Goal: Information Seeking & Learning: Learn about a topic

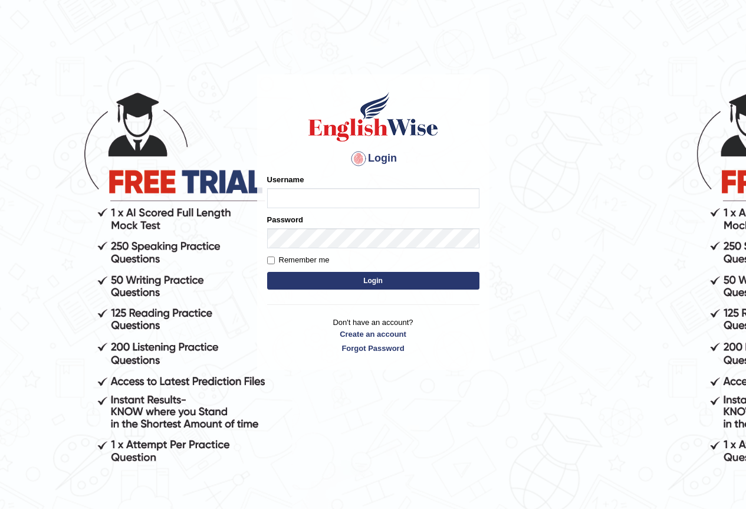
click at [326, 192] on input "Username" at bounding box center [373, 198] width 212 height 20
type input "susmitas_parramatta"
click at [300, 192] on input "Username" at bounding box center [373, 198] width 212 height 20
click at [352, 178] on div "Username susmitas_parramatta" at bounding box center [373, 191] width 212 height 34
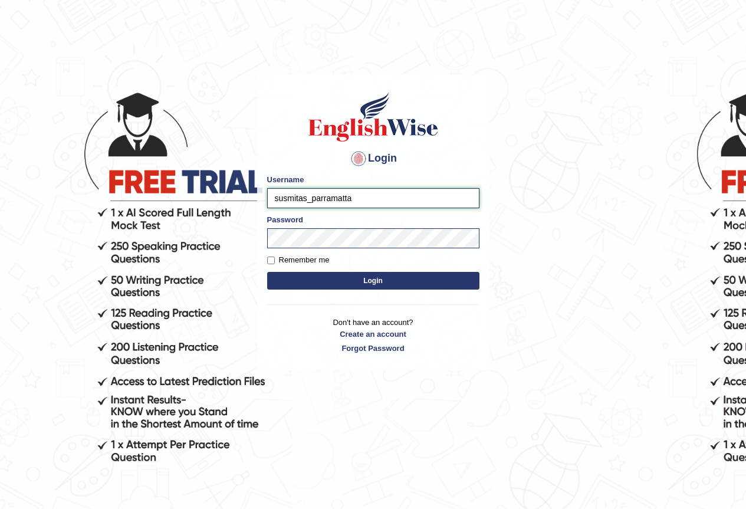
click at [365, 201] on input "susmitas_parramatta" at bounding box center [373, 198] width 212 height 20
type input "susmitas_parramatta"
click at [360, 283] on button "Login" at bounding box center [373, 281] width 212 height 18
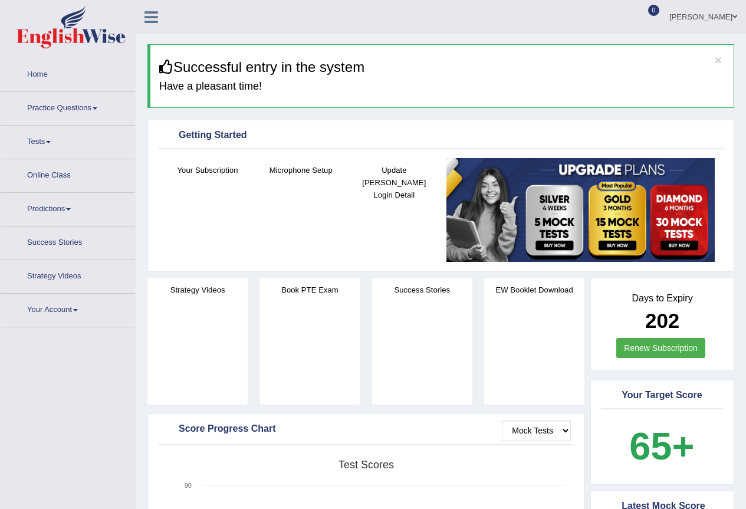
click at [95, 114] on link "Practice Questions" at bounding box center [68, 107] width 135 height 30
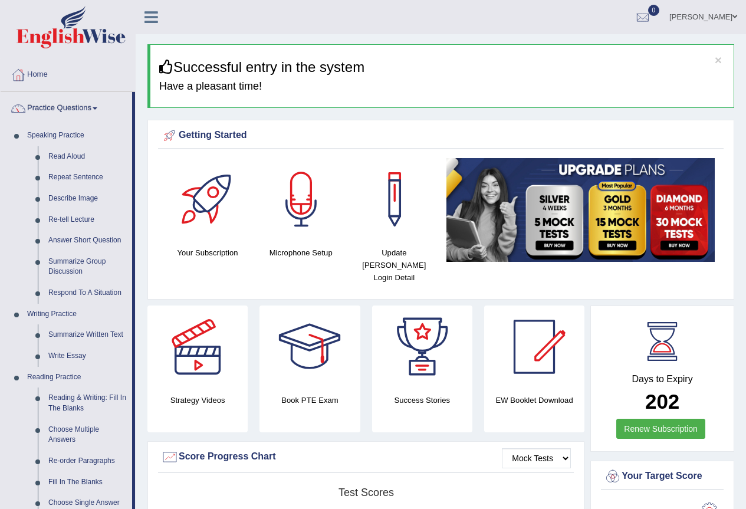
click at [450, 60] on h3 "Successful entry in the system" at bounding box center [442, 67] width 566 height 15
click at [455, 65] on h3 "Successful entry in the system" at bounding box center [442, 67] width 566 height 15
click at [85, 200] on link "Describe Image" at bounding box center [87, 198] width 89 height 21
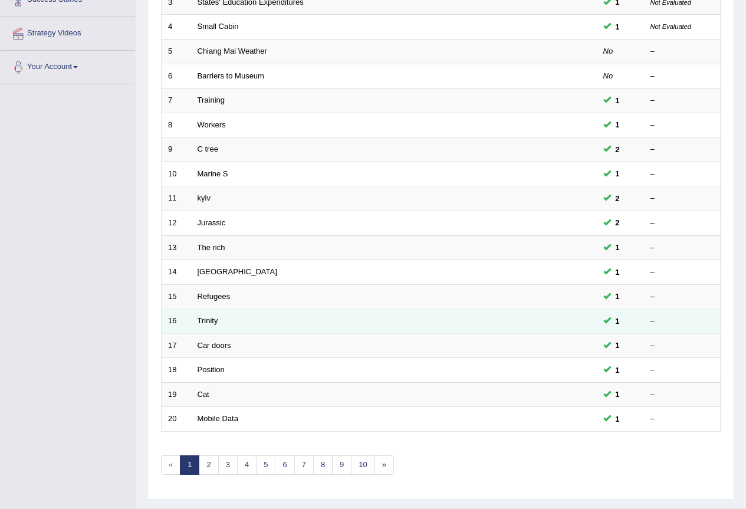
scroll to position [272, 0]
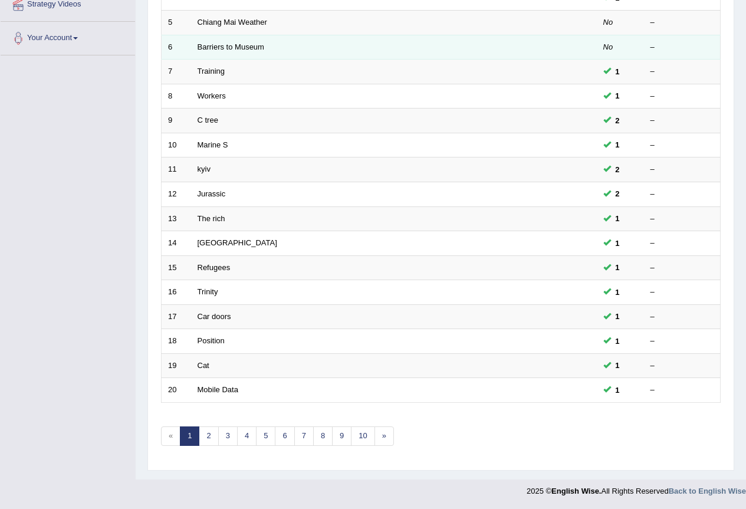
click at [380, 57] on td "Barriers to Museum" at bounding box center [349, 47] width 317 height 25
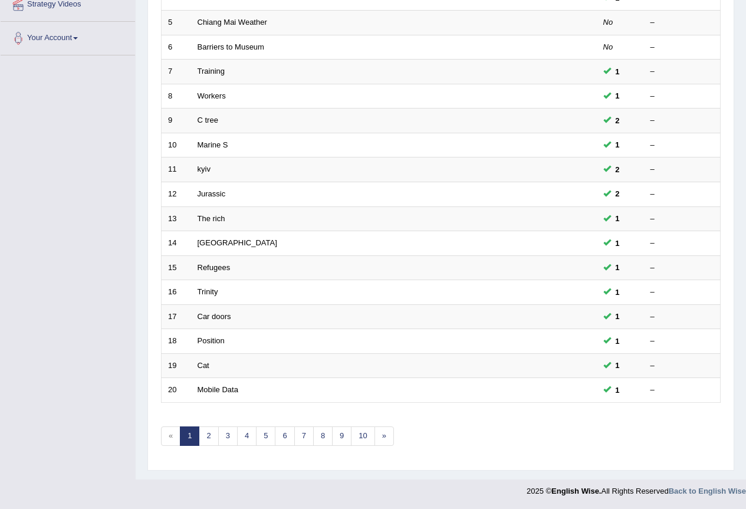
click at [578, 427] on div "Showing 1-20 of 683 items. # Title Exam Occurring Taken Last Result 1 Bond Numb…" at bounding box center [441, 155] width 560 height 612
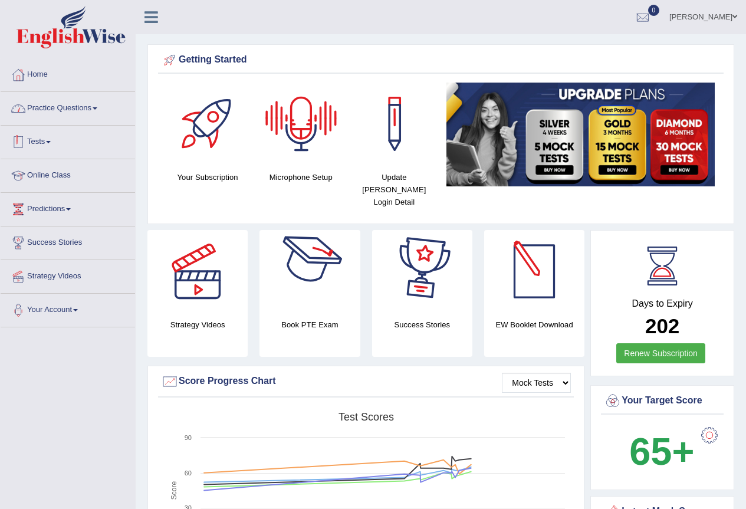
click at [78, 101] on link "Practice Questions" at bounding box center [68, 107] width 135 height 30
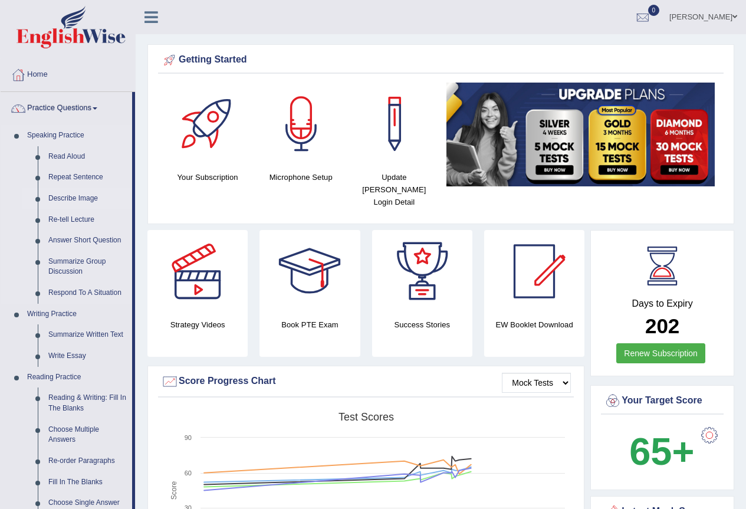
click at [71, 191] on link "Describe Image" at bounding box center [87, 198] width 89 height 21
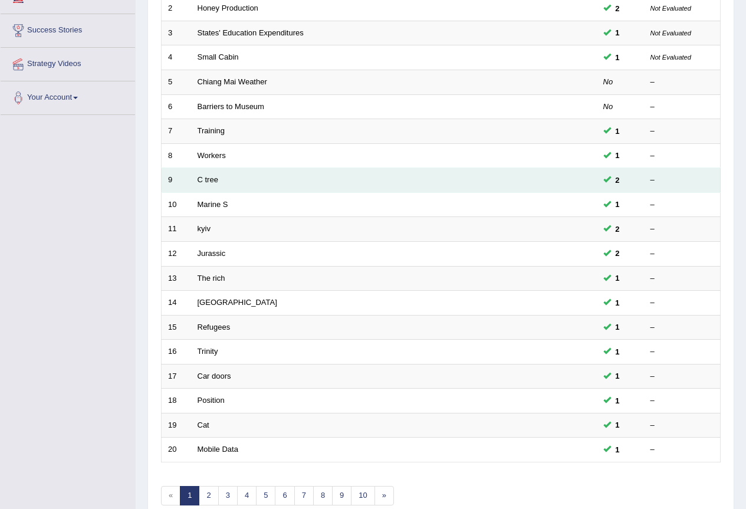
scroll to position [236, 0]
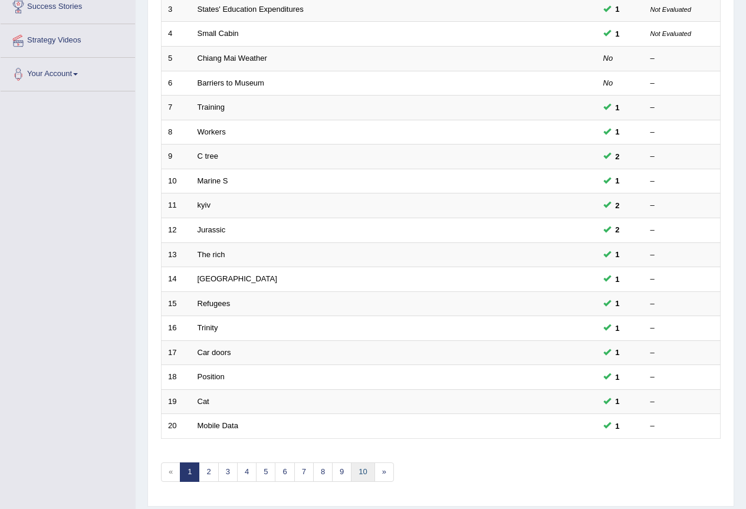
click at [365, 471] on link "10" at bounding box center [363, 472] width 24 height 19
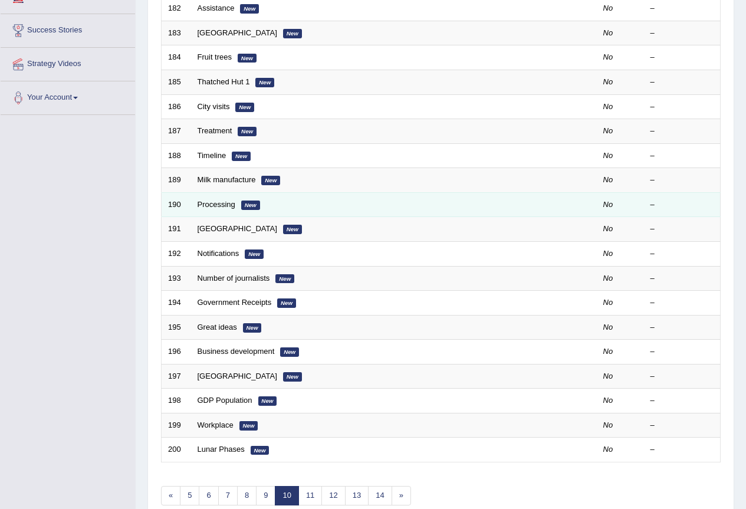
scroll to position [236, 0]
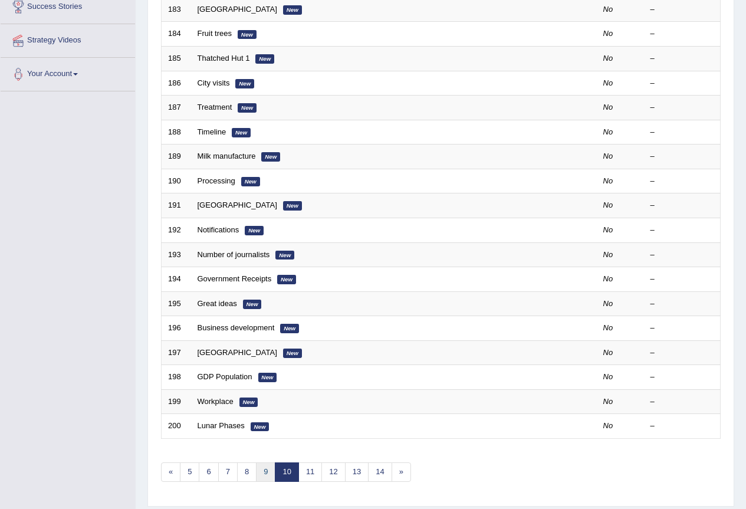
click at [270, 468] on link "9" at bounding box center [265, 472] width 19 height 19
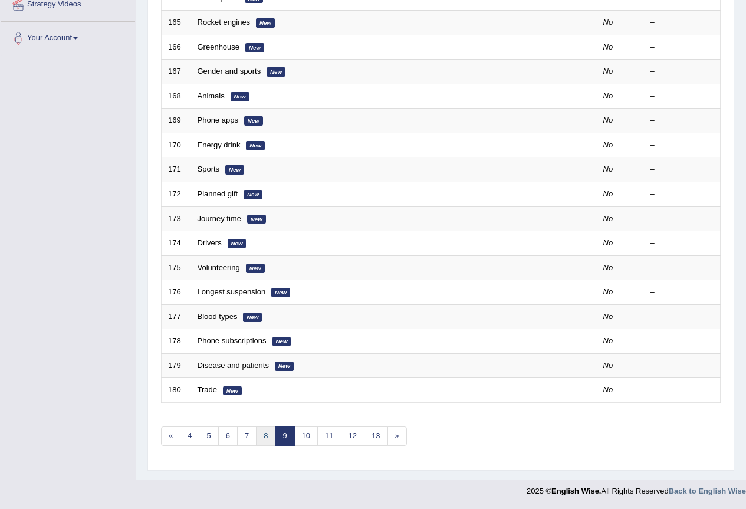
click at [267, 436] on link "8" at bounding box center [265, 436] width 19 height 19
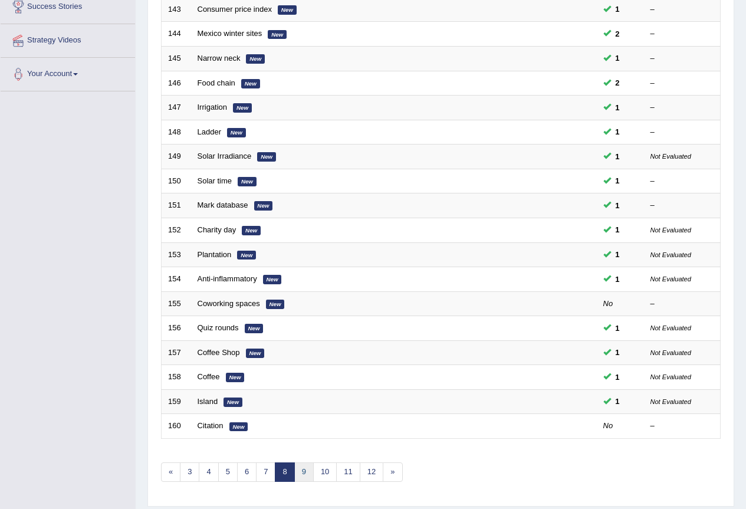
click at [303, 474] on link "9" at bounding box center [303, 472] width 19 height 19
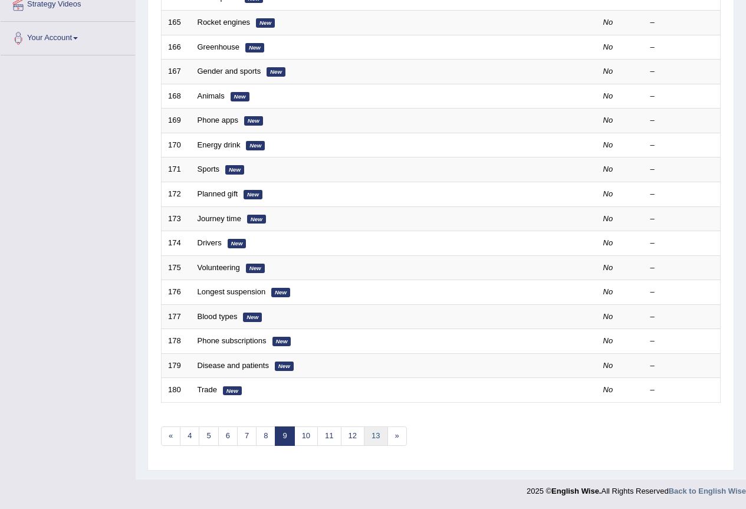
click at [381, 439] on link "13" at bounding box center [376, 436] width 24 height 19
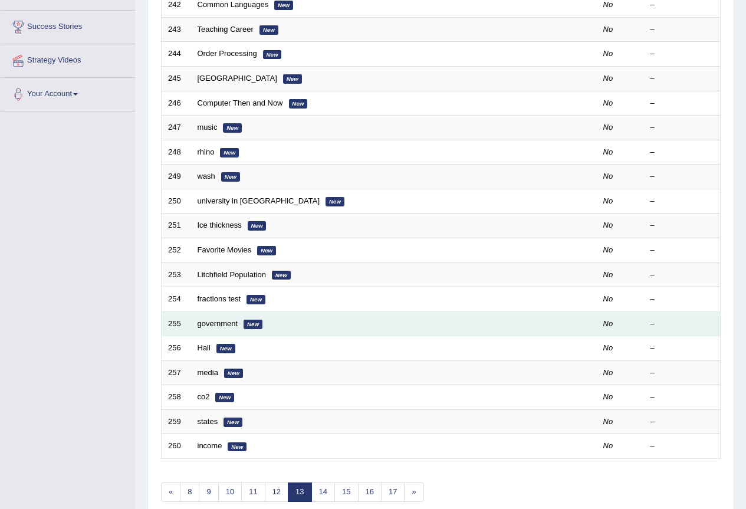
scroll to position [272, 0]
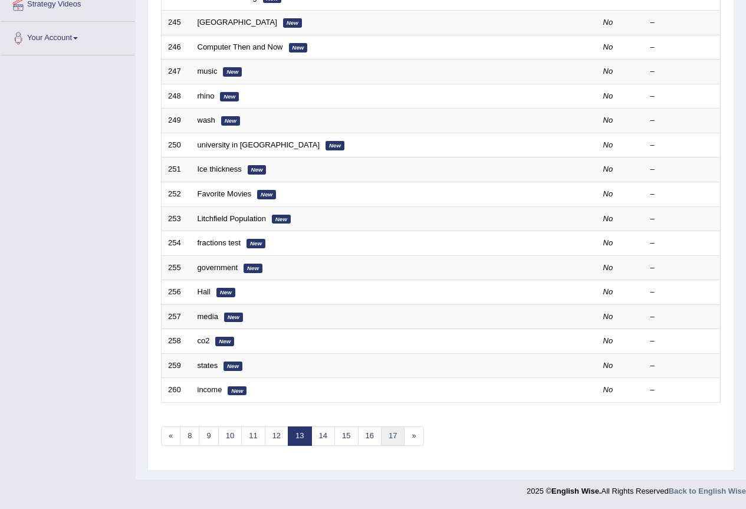
click at [391, 438] on link "17" at bounding box center [393, 436] width 24 height 19
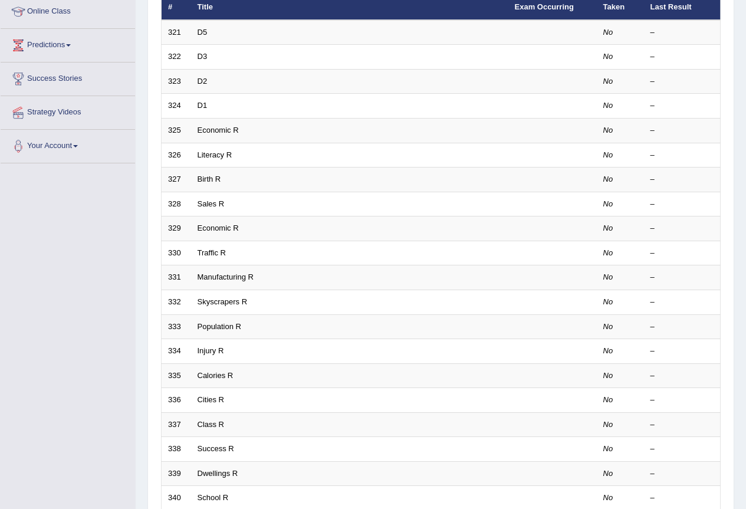
scroll to position [236, 0]
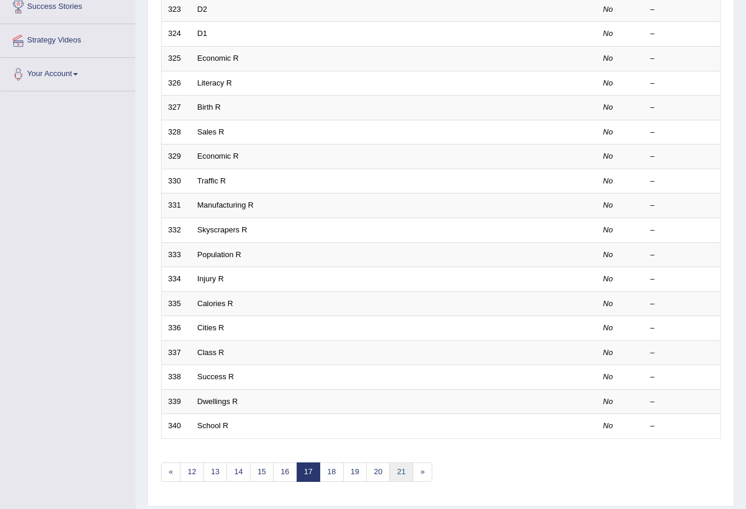
click at [397, 473] on link "21" at bounding box center [401, 472] width 24 height 19
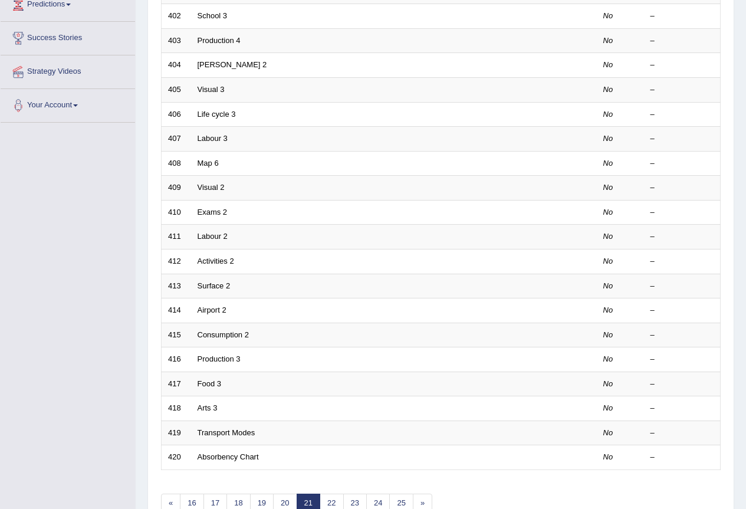
scroll to position [272, 0]
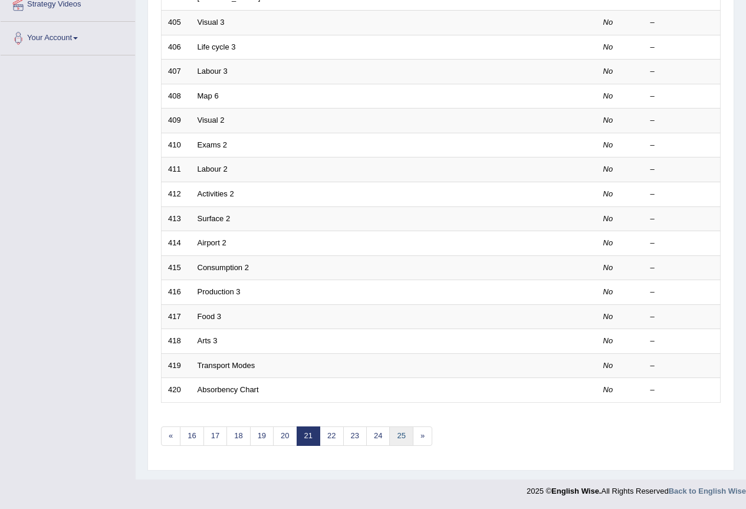
click at [409, 442] on link "25" at bounding box center [401, 436] width 24 height 19
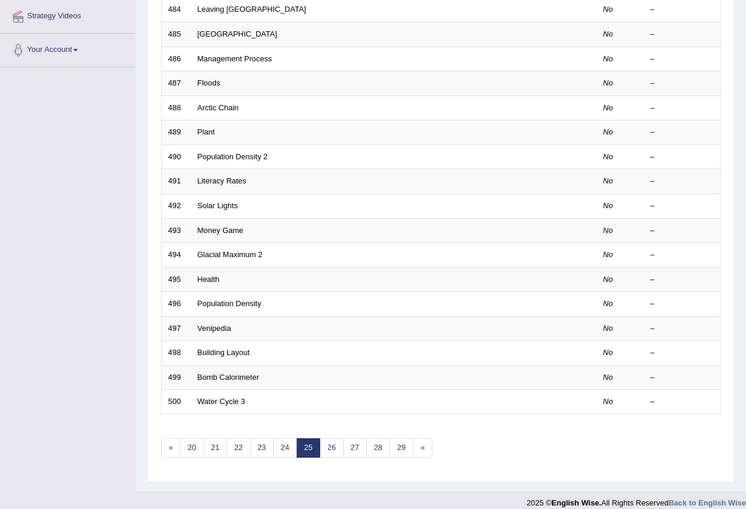
scroll to position [272, 0]
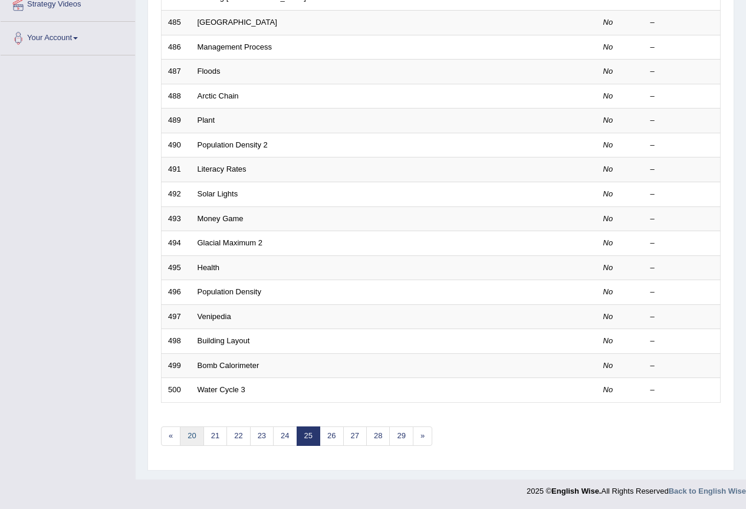
click at [187, 435] on link "20" at bounding box center [192, 436] width 24 height 19
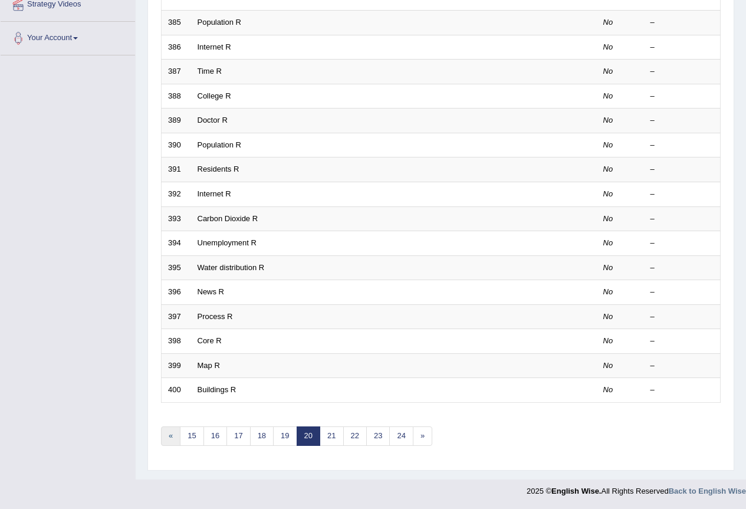
click at [175, 440] on link "«" at bounding box center [170, 436] width 19 height 19
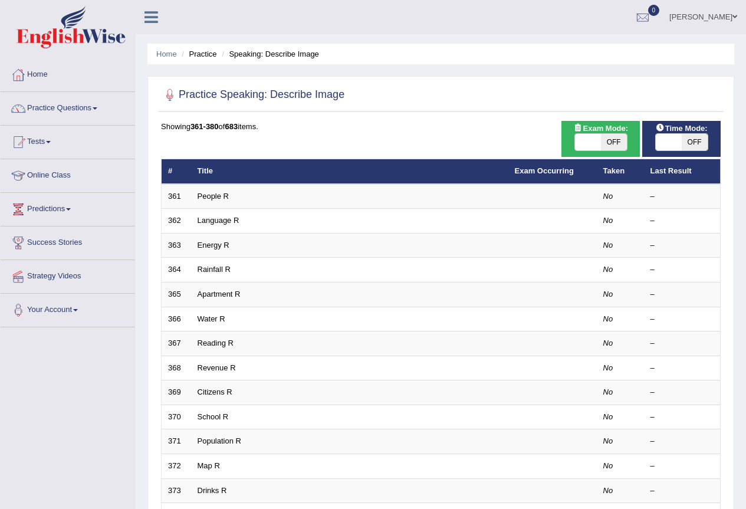
scroll to position [272, 0]
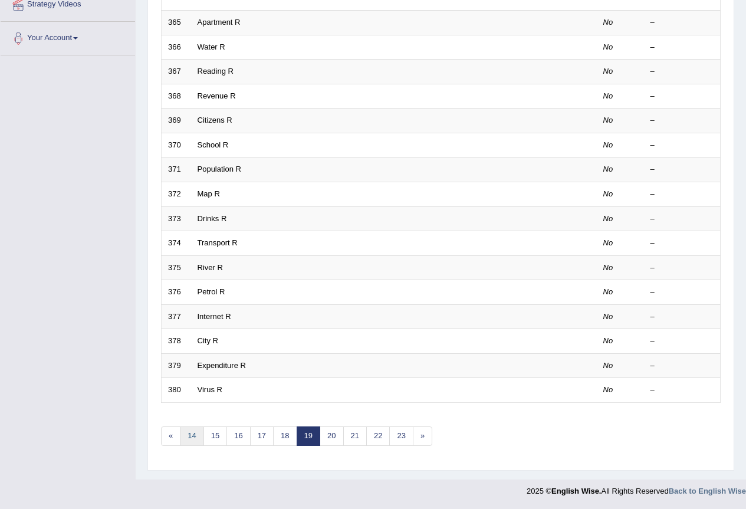
click at [194, 440] on link "14" at bounding box center [192, 436] width 24 height 19
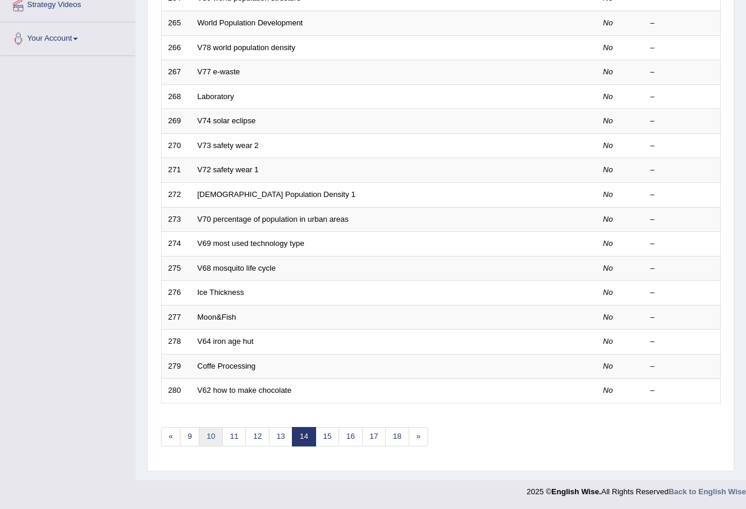
scroll to position [272, 0]
click at [191, 436] on link "9" at bounding box center [189, 436] width 19 height 19
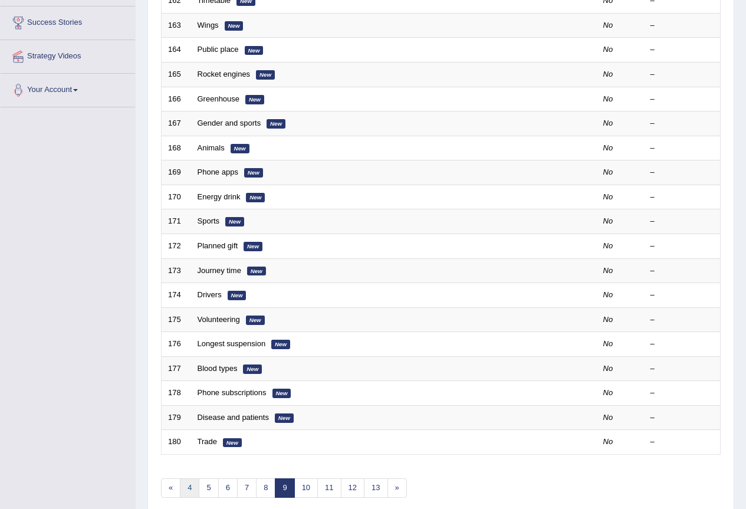
scroll to position [272, 0]
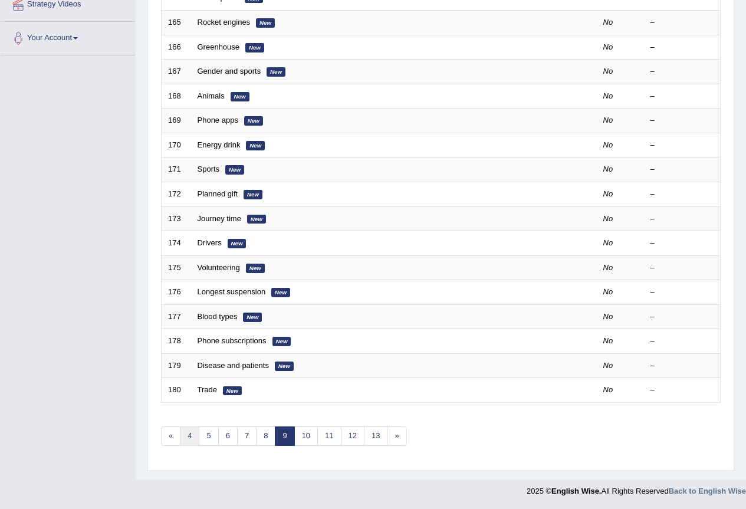
click at [189, 437] on link "4" at bounding box center [189, 436] width 19 height 19
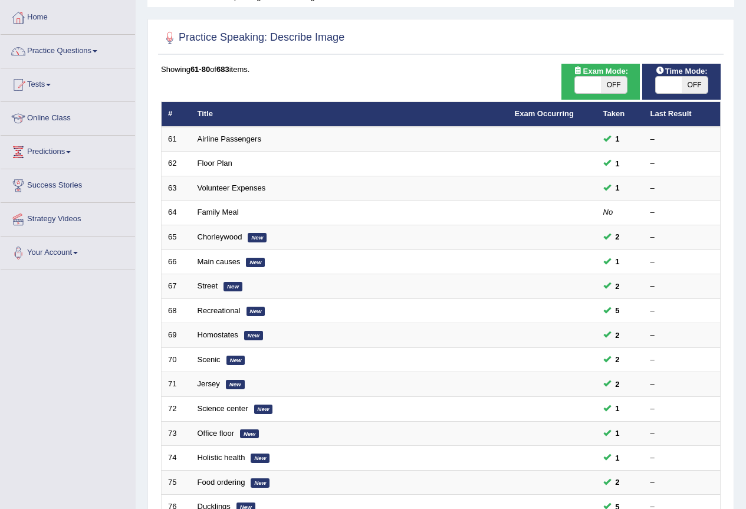
scroll to position [36, 0]
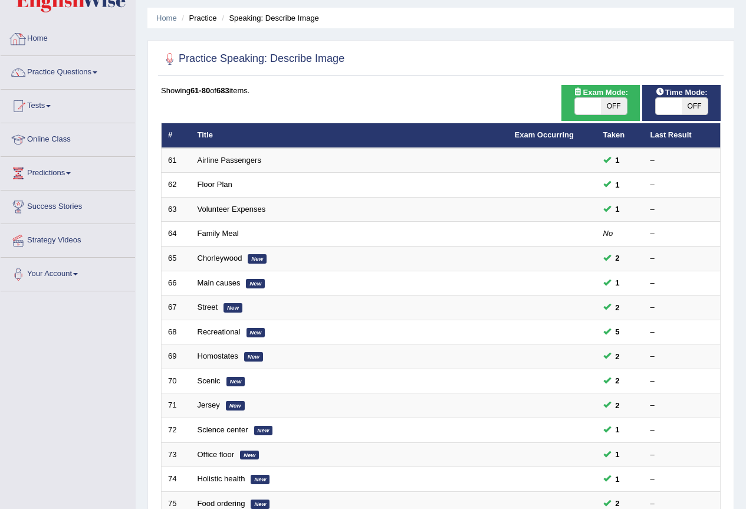
click at [37, 37] on link "Home" at bounding box center [68, 37] width 135 height 30
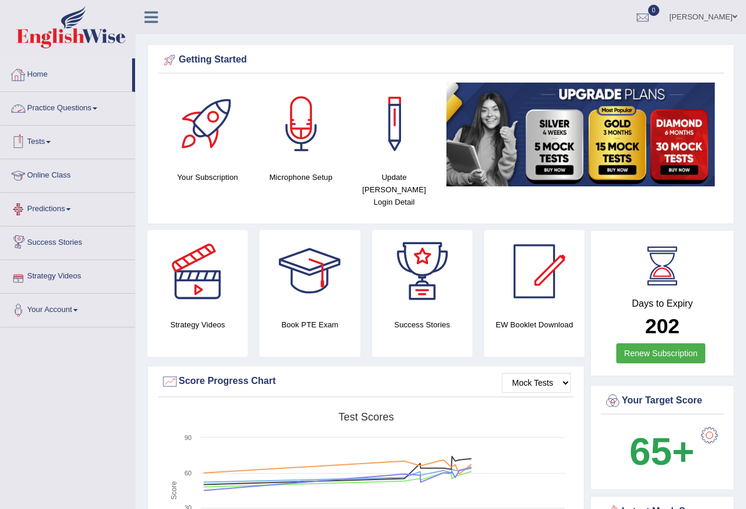
click at [67, 109] on link "Practice Questions" at bounding box center [68, 107] width 135 height 30
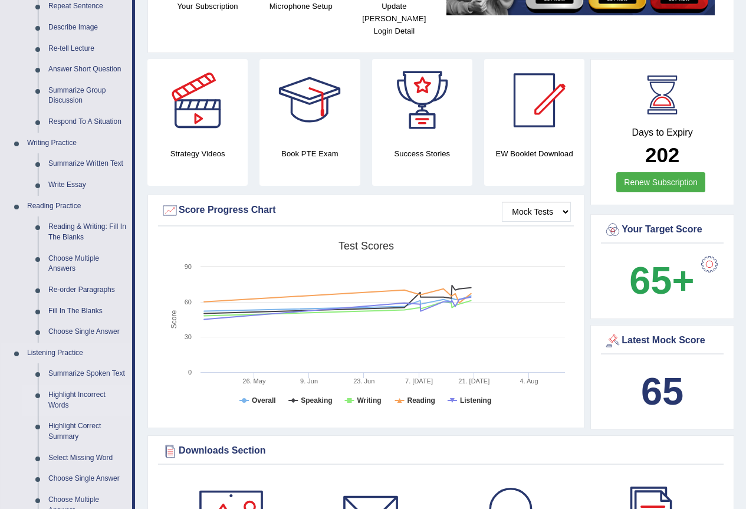
scroll to position [177, 0]
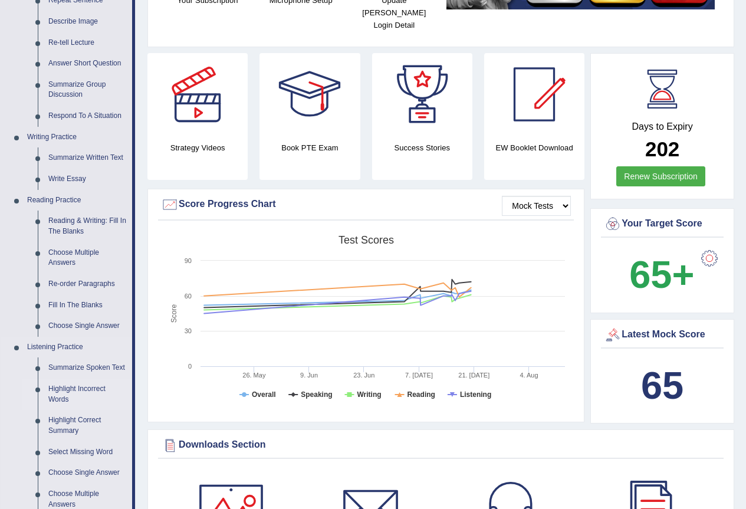
click at [51, 399] on link "Highlight Incorrect Words" at bounding box center [87, 394] width 89 height 31
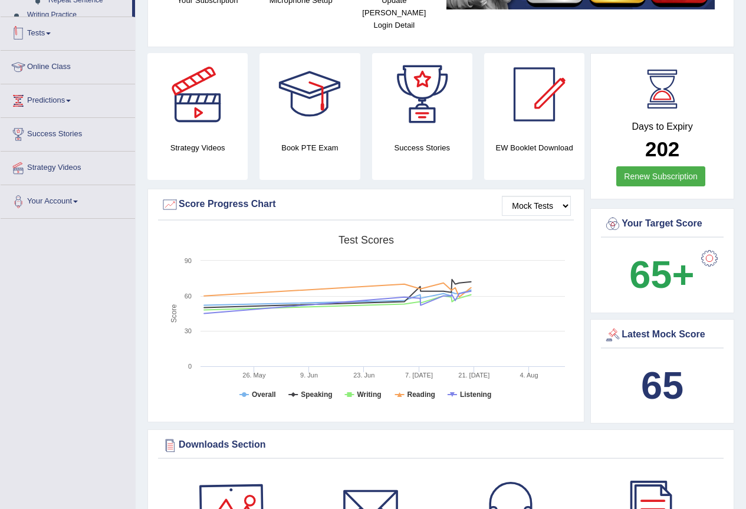
scroll to position [297, 0]
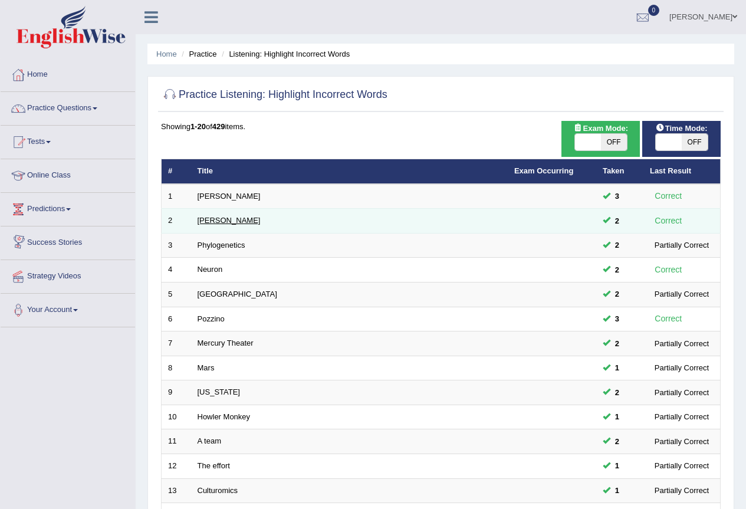
click at [213, 219] on link "[PERSON_NAME]" at bounding box center [229, 220] width 63 height 9
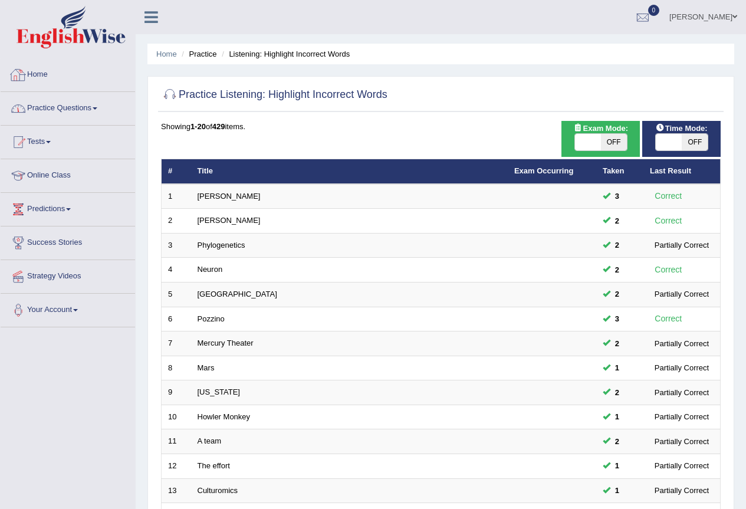
click at [37, 66] on link "Home" at bounding box center [68, 73] width 135 height 30
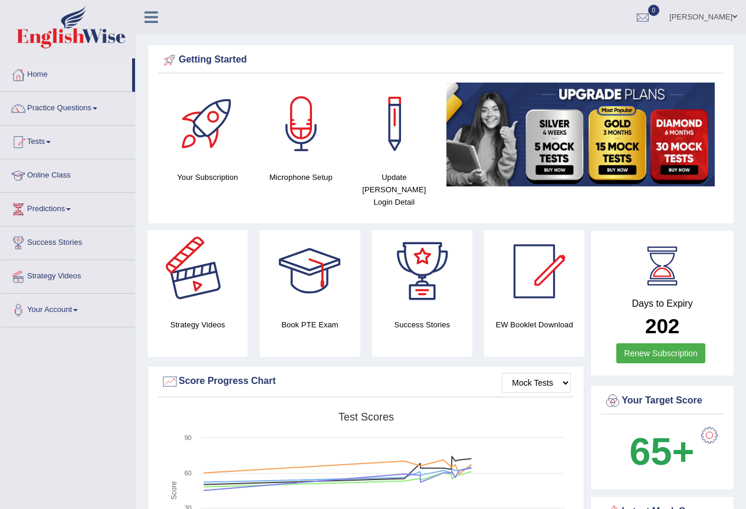
click at [201, 271] on div at bounding box center [197, 271] width 83 height 83
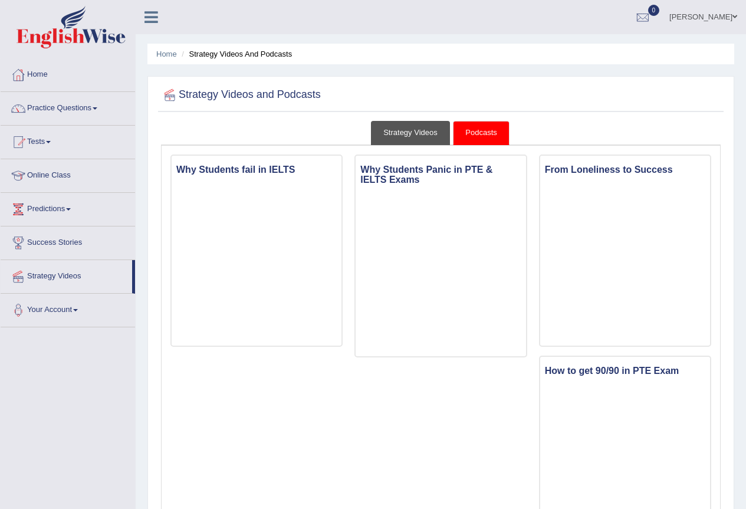
click at [410, 129] on link "Strategy Videos" at bounding box center [410, 133] width 79 height 24
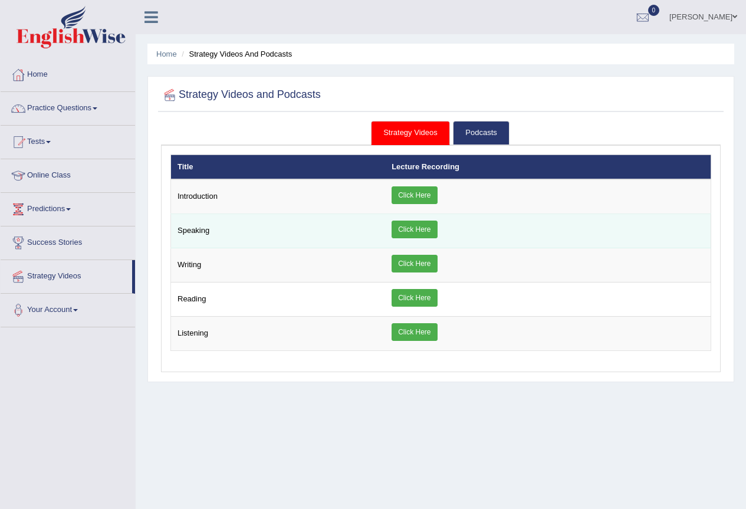
click at [188, 227] on td "Speaking" at bounding box center [278, 231] width 215 height 34
click at [433, 226] on link "Click Here" at bounding box center [414, 230] width 45 height 18
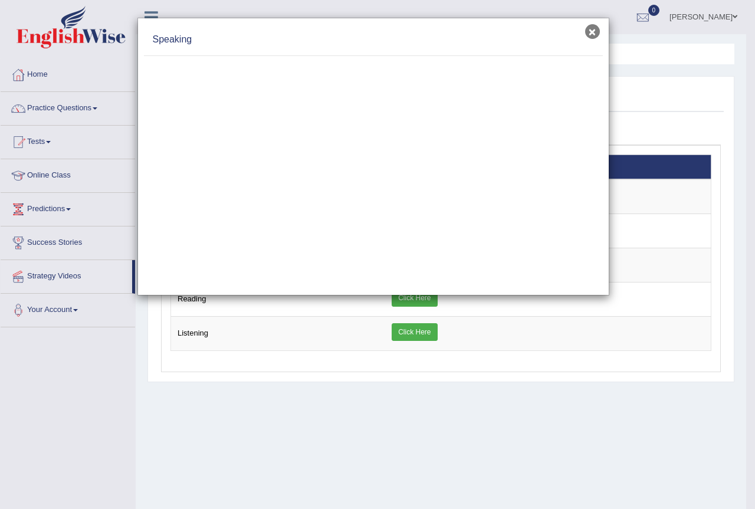
click at [595, 37] on button "×" at bounding box center [592, 31] width 15 height 15
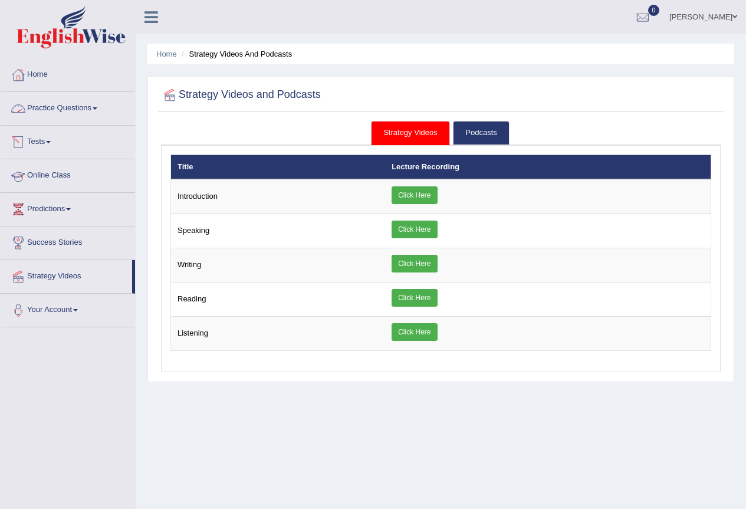
click at [48, 103] on link "Practice Questions" at bounding box center [68, 107] width 135 height 30
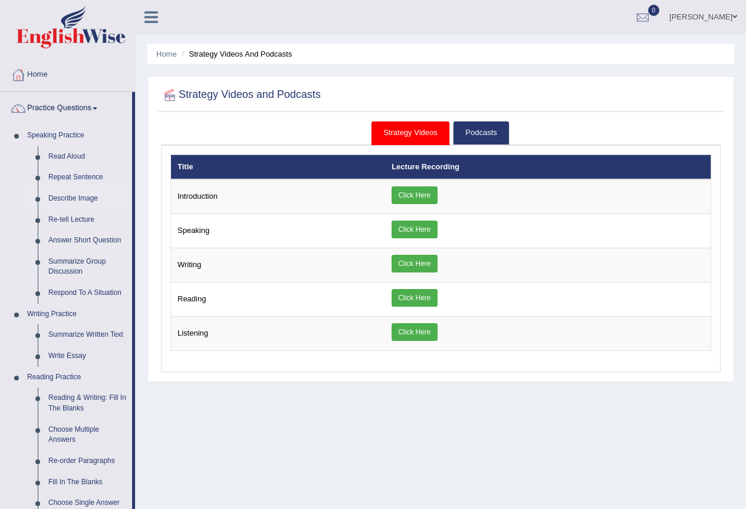
click at [78, 197] on link "Describe Image" at bounding box center [87, 198] width 89 height 21
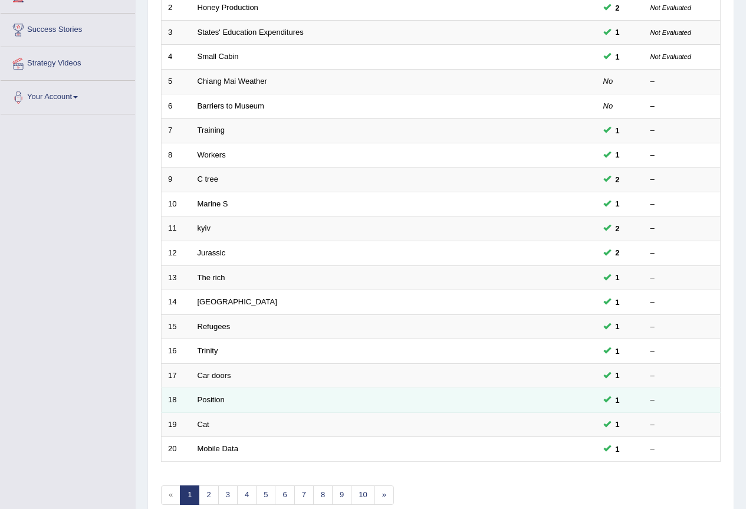
scroll to position [272, 0]
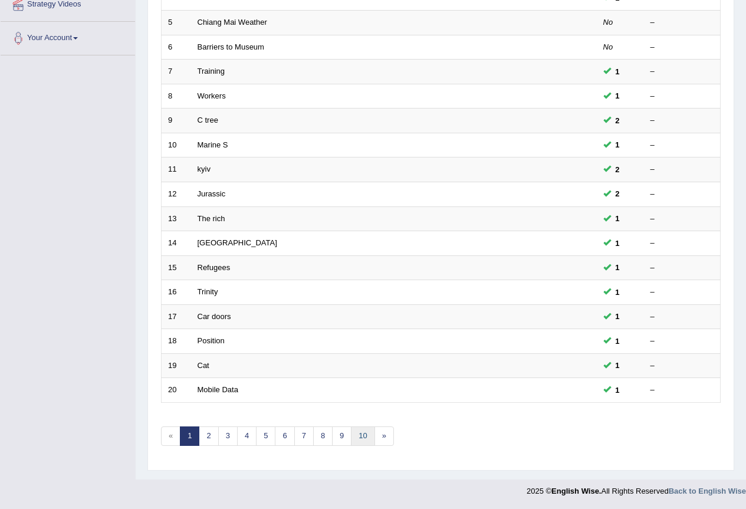
click at [365, 431] on link "10" at bounding box center [363, 436] width 24 height 19
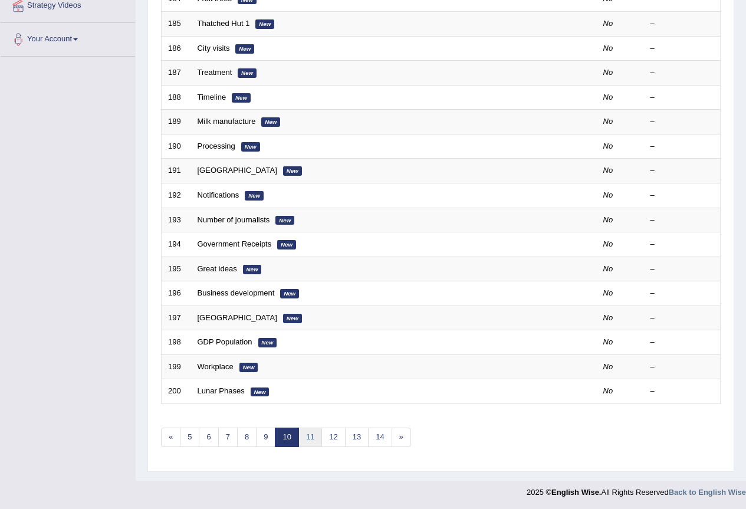
scroll to position [272, 0]
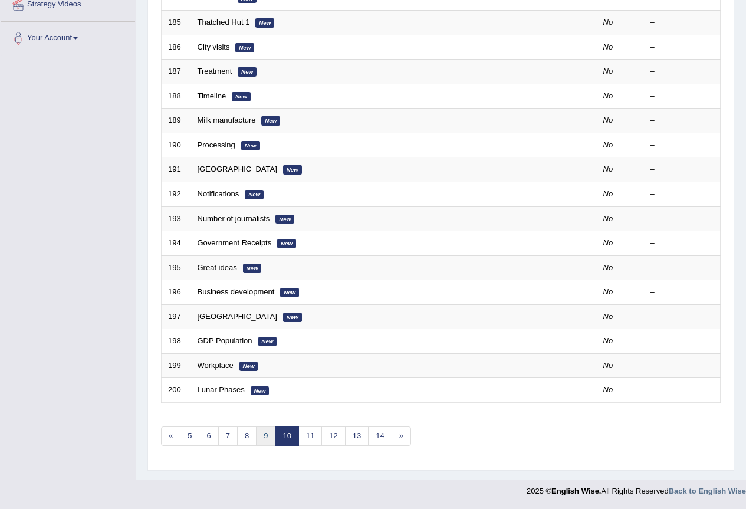
click at [264, 437] on link "9" at bounding box center [265, 436] width 19 height 19
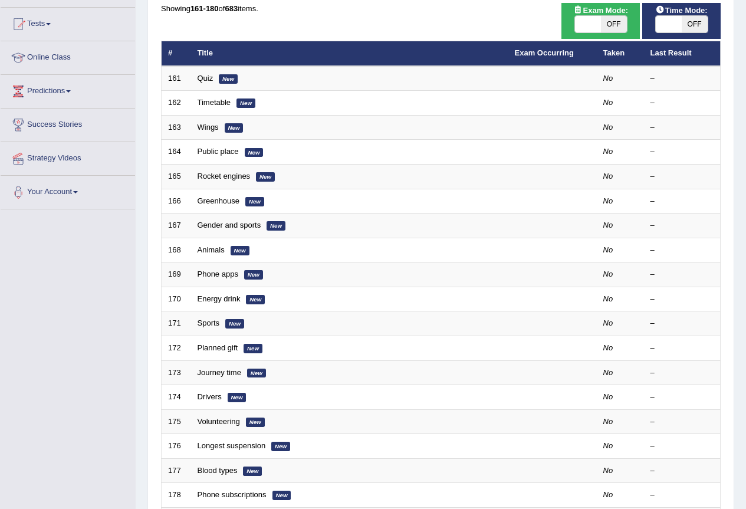
scroll to position [59, 0]
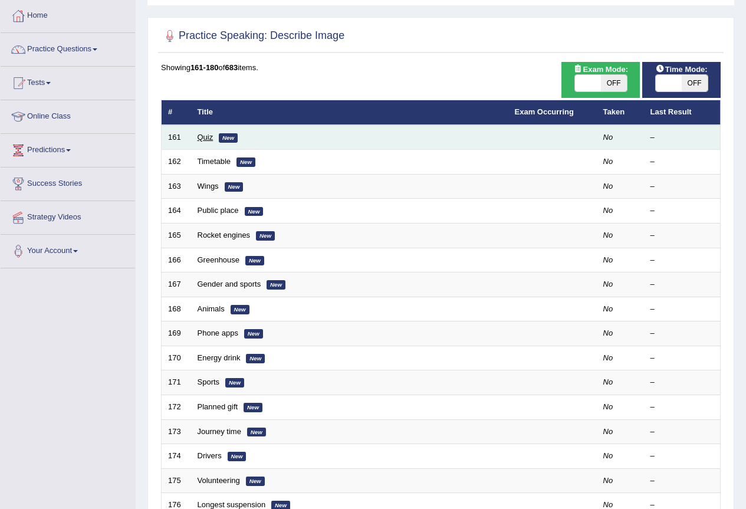
click at [207, 137] on link "Quiz" at bounding box center [206, 137] width 16 height 9
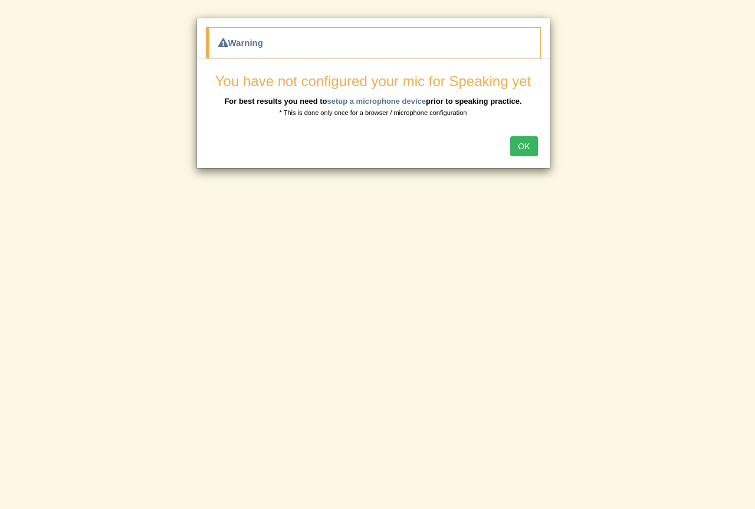
click at [526, 148] on button "OK" at bounding box center [523, 146] width 27 height 20
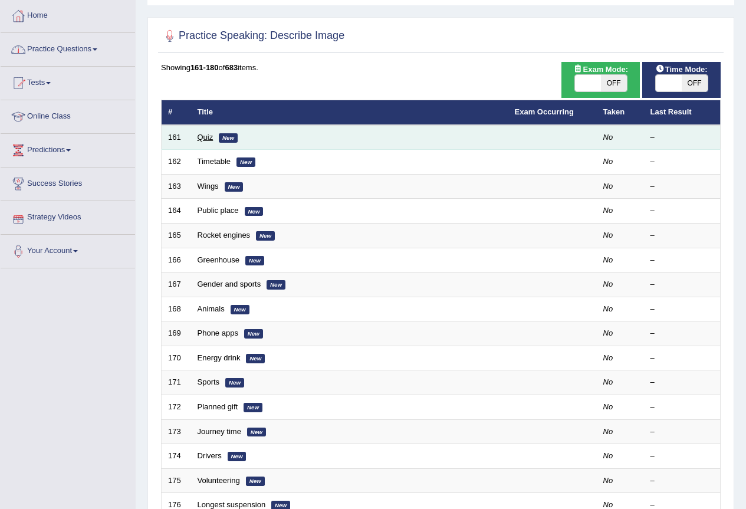
click at [202, 139] on link "Quiz" at bounding box center [206, 137] width 16 height 9
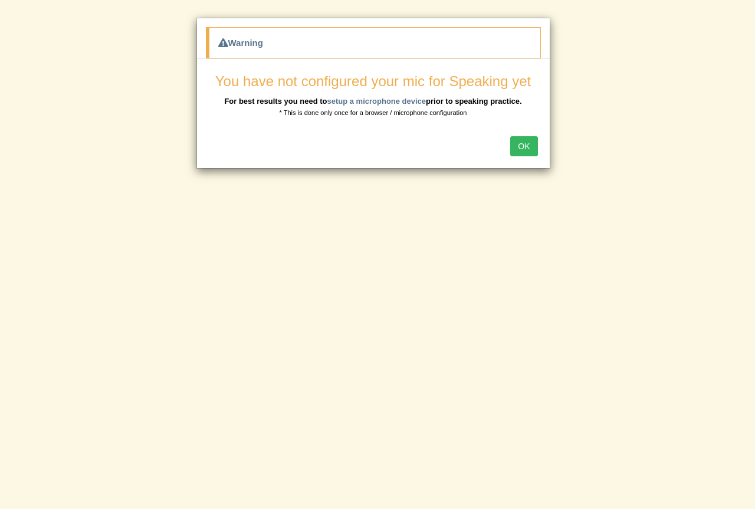
click at [526, 147] on button "OK" at bounding box center [523, 146] width 27 height 20
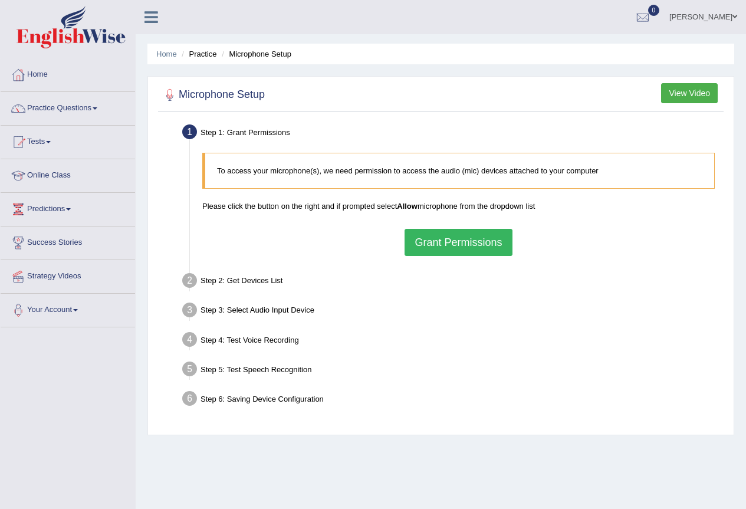
click at [467, 243] on button "Grant Permissions" at bounding box center [458, 242] width 107 height 27
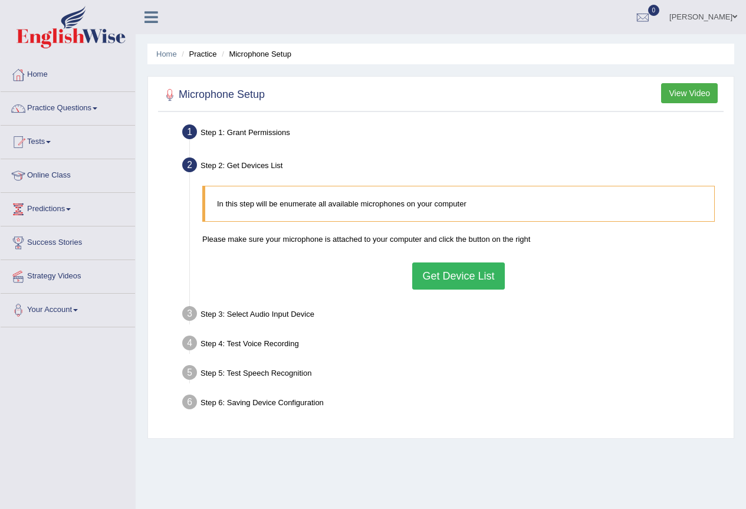
click at [457, 275] on button "Get Device List" at bounding box center [458, 276] width 92 height 27
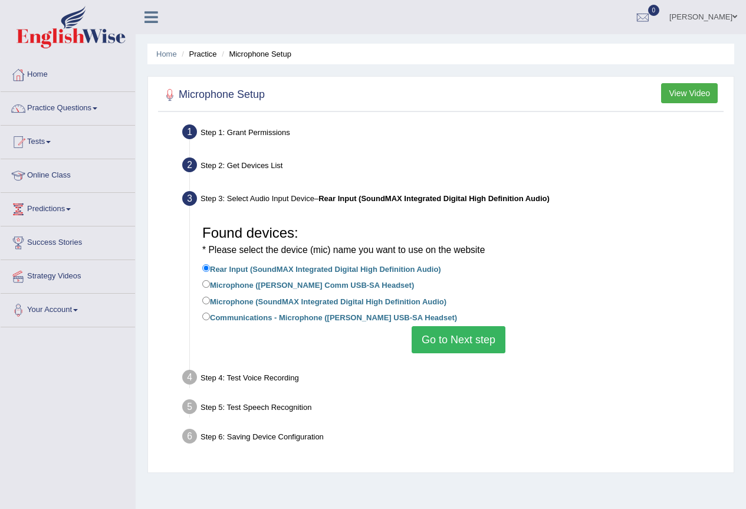
click at [449, 339] on button "Go to Next step" at bounding box center [459, 339] width 94 height 27
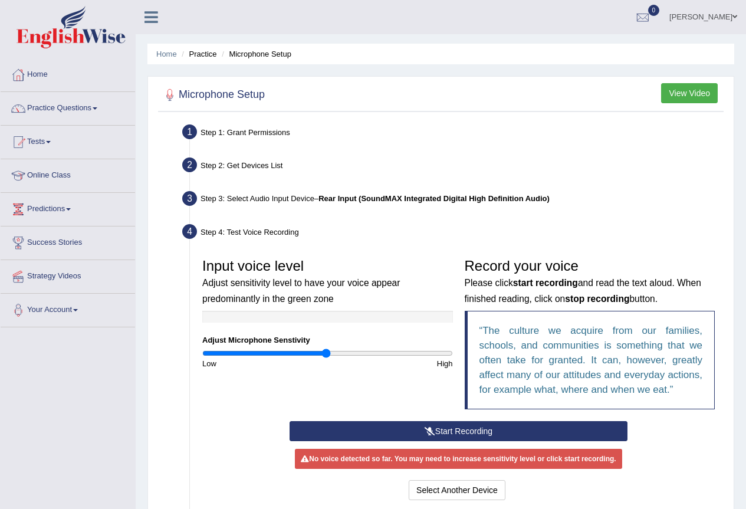
click at [425, 428] on icon at bounding box center [430, 431] width 11 height 8
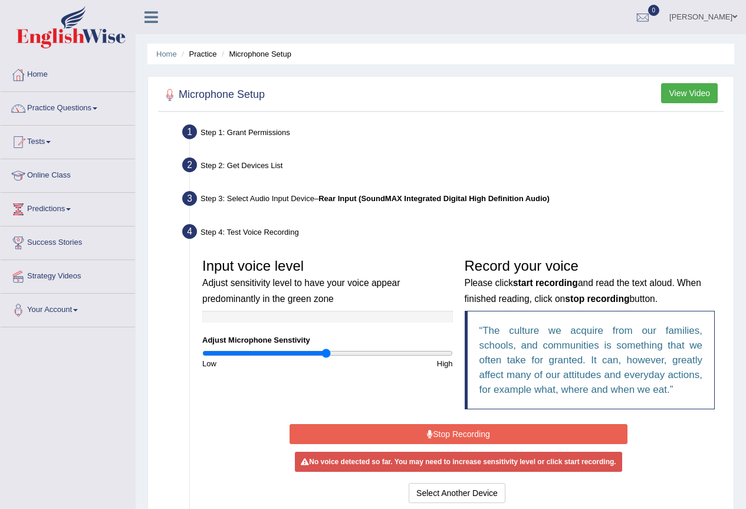
click at [452, 434] on button "Stop Recording" at bounding box center [459, 434] width 338 height 20
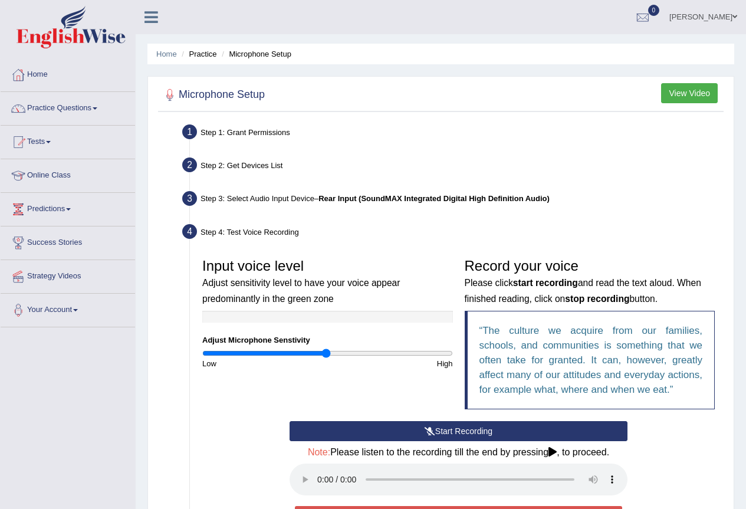
scroll to position [59, 0]
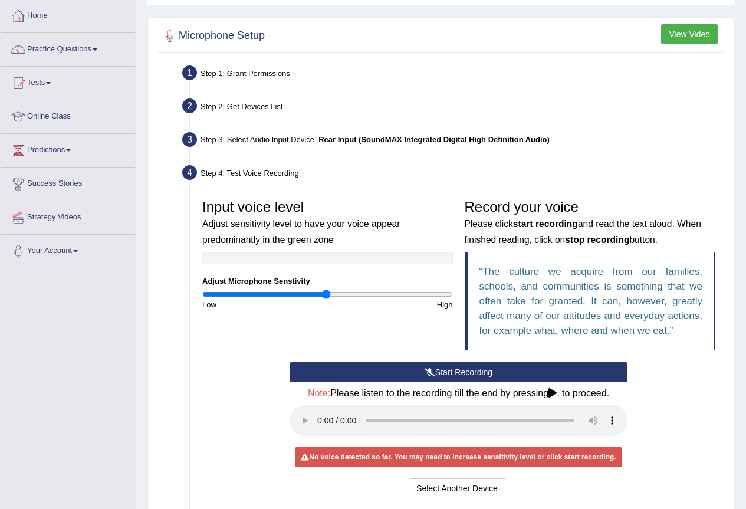
click at [441, 461] on div "No voice detected so far. You may need to increase sensitivity level or click s…" at bounding box center [458, 457] width 327 height 20
click at [461, 492] on button "Select Another Device" at bounding box center [457, 489] width 97 height 20
